Goal: Task Accomplishment & Management: Use online tool/utility

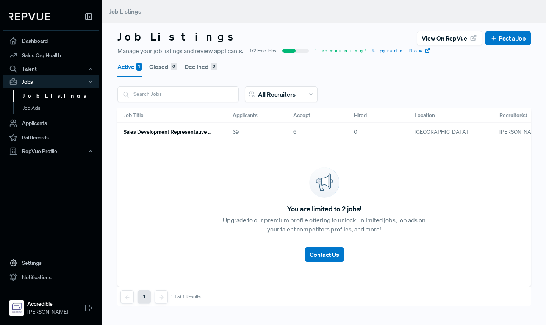
click at [199, 131] on h6 "Sales Development Representative Remote - US Based - EST Preferred" at bounding box center [169, 132] width 91 height 6
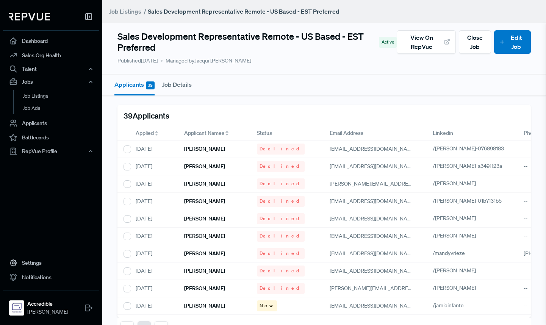
click at [149, 135] on span "Applied" at bounding box center [145, 133] width 18 height 8
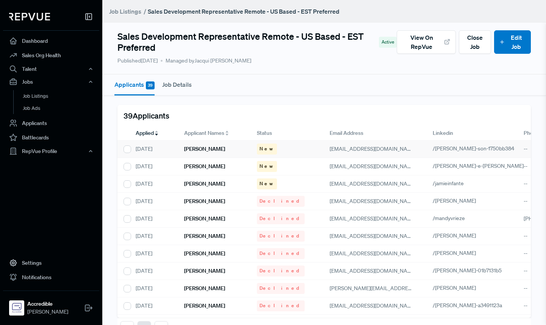
click at [190, 149] on h6 "[PERSON_NAME]" at bounding box center [204, 149] width 41 height 6
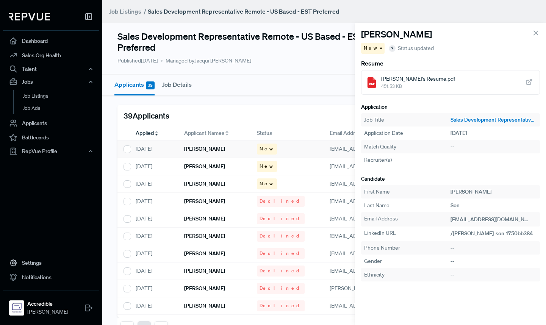
click at [427, 85] on span "451.53 KB" at bounding box center [418, 86] width 74 height 7
click at [376, 50] on div "New" at bounding box center [373, 48] width 24 height 11
click at [379, 71] on span "Declined" at bounding box center [377, 74] width 21 height 7
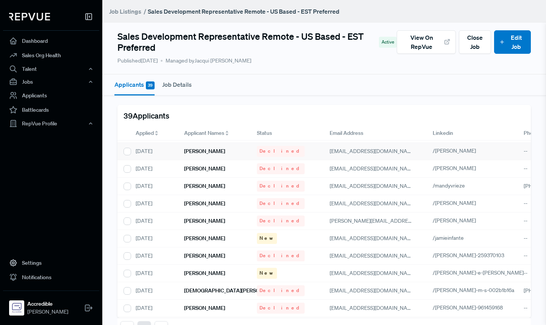
scroll to position [154, 0]
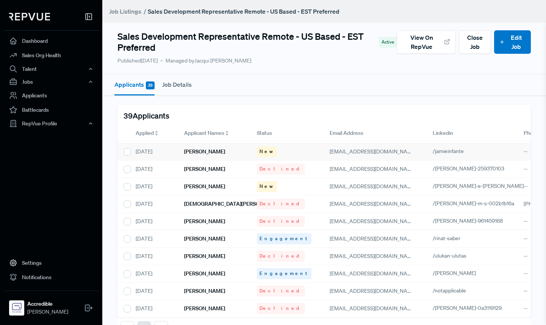
click at [206, 153] on h6 "[PERSON_NAME]" at bounding box center [204, 152] width 41 height 6
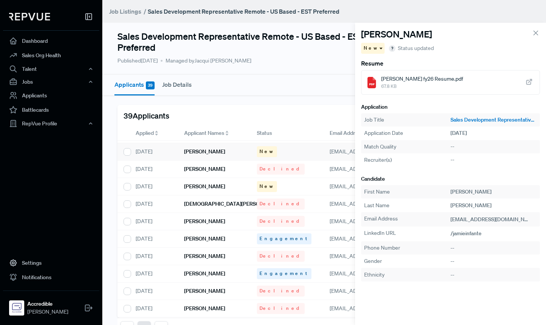
click at [430, 85] on span "67.8 KB" at bounding box center [422, 86] width 82 height 7
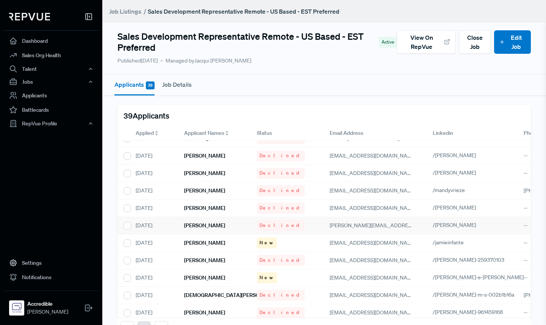
scroll to position [65, 0]
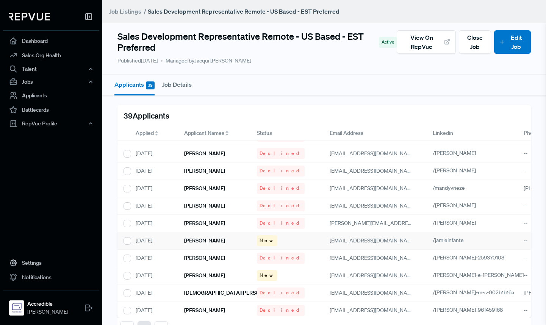
click at [241, 239] on div "[PERSON_NAME]" at bounding box center [214, 240] width 73 height 17
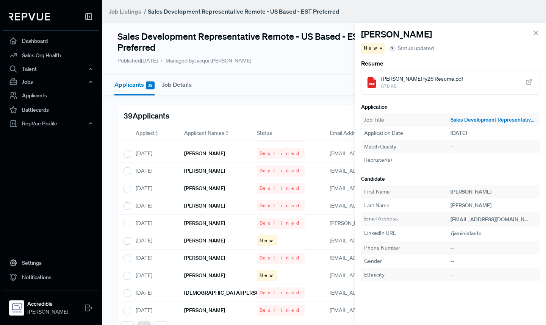
click at [376, 50] on div "New" at bounding box center [373, 48] width 24 height 11
click at [380, 63] on span "Engagement" at bounding box center [382, 61] width 30 height 7
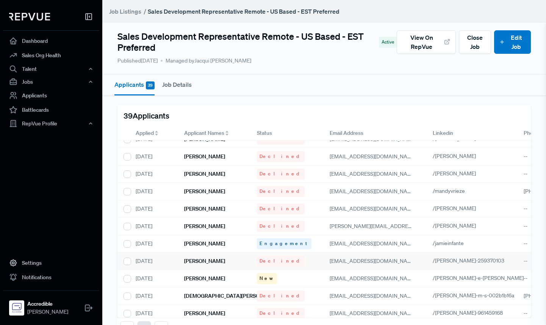
scroll to position [126, 0]
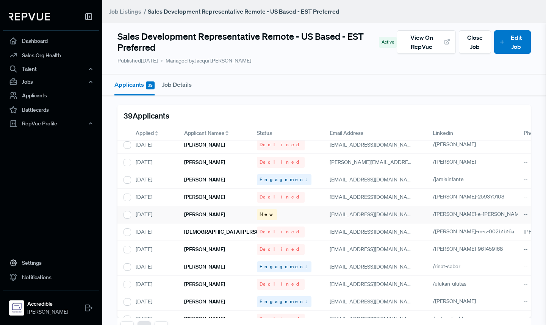
click at [235, 214] on div "[PERSON_NAME]" at bounding box center [214, 214] width 73 height 17
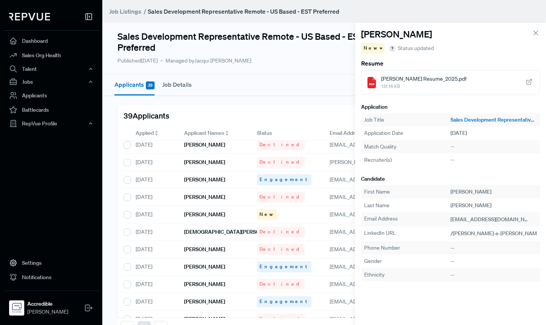
click at [404, 80] on span "Ryan Keane Resume_2025.pdf" at bounding box center [423, 79] width 85 height 8
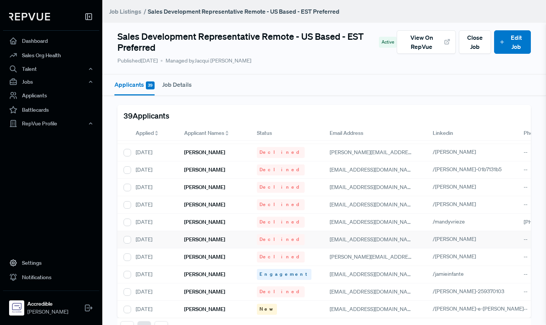
scroll to position [32, 0]
click at [210, 275] on h6 "[PERSON_NAME]" at bounding box center [204, 274] width 41 height 6
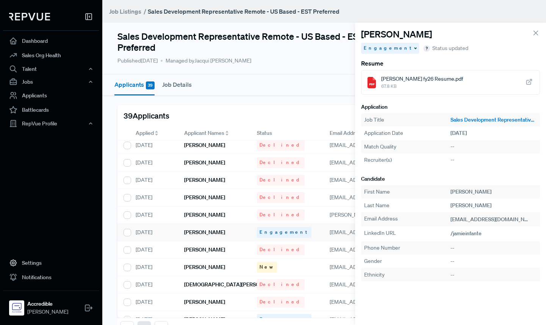
scroll to position [76, 0]
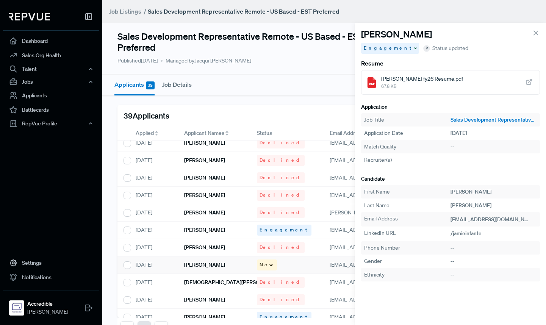
click at [214, 268] on div "[PERSON_NAME]" at bounding box center [214, 265] width 73 height 17
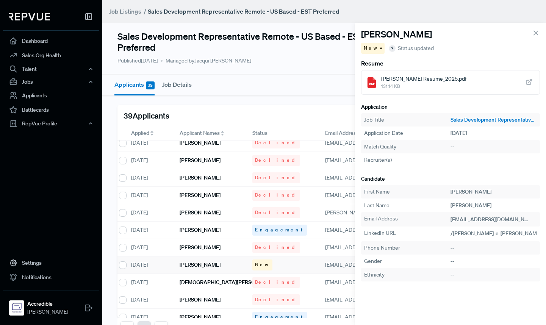
click at [215, 267] on div "[PERSON_NAME]" at bounding box center [210, 265] width 73 height 17
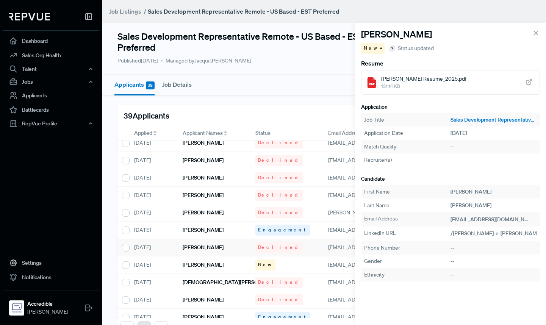
scroll to position [76, 1]
click at [374, 49] on div "New" at bounding box center [373, 48] width 24 height 11
click at [376, 63] on span "Engagement" at bounding box center [382, 61] width 30 height 7
